Goal: Information Seeking & Learning: Learn about a topic

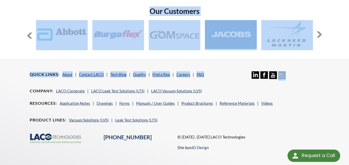
scroll to position [442, 0]
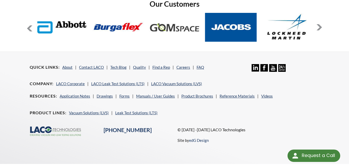
click at [313, 147] on div "Request a Call Request a Call" at bounding box center [314, 152] width 60 height 19
click at [69, 65] on link "About" at bounding box center [67, 67] width 10 height 5
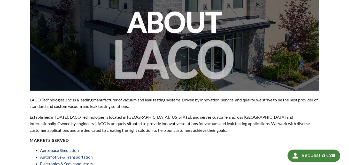
scroll to position [103, 0]
